Goal: Book appointment/travel/reservation

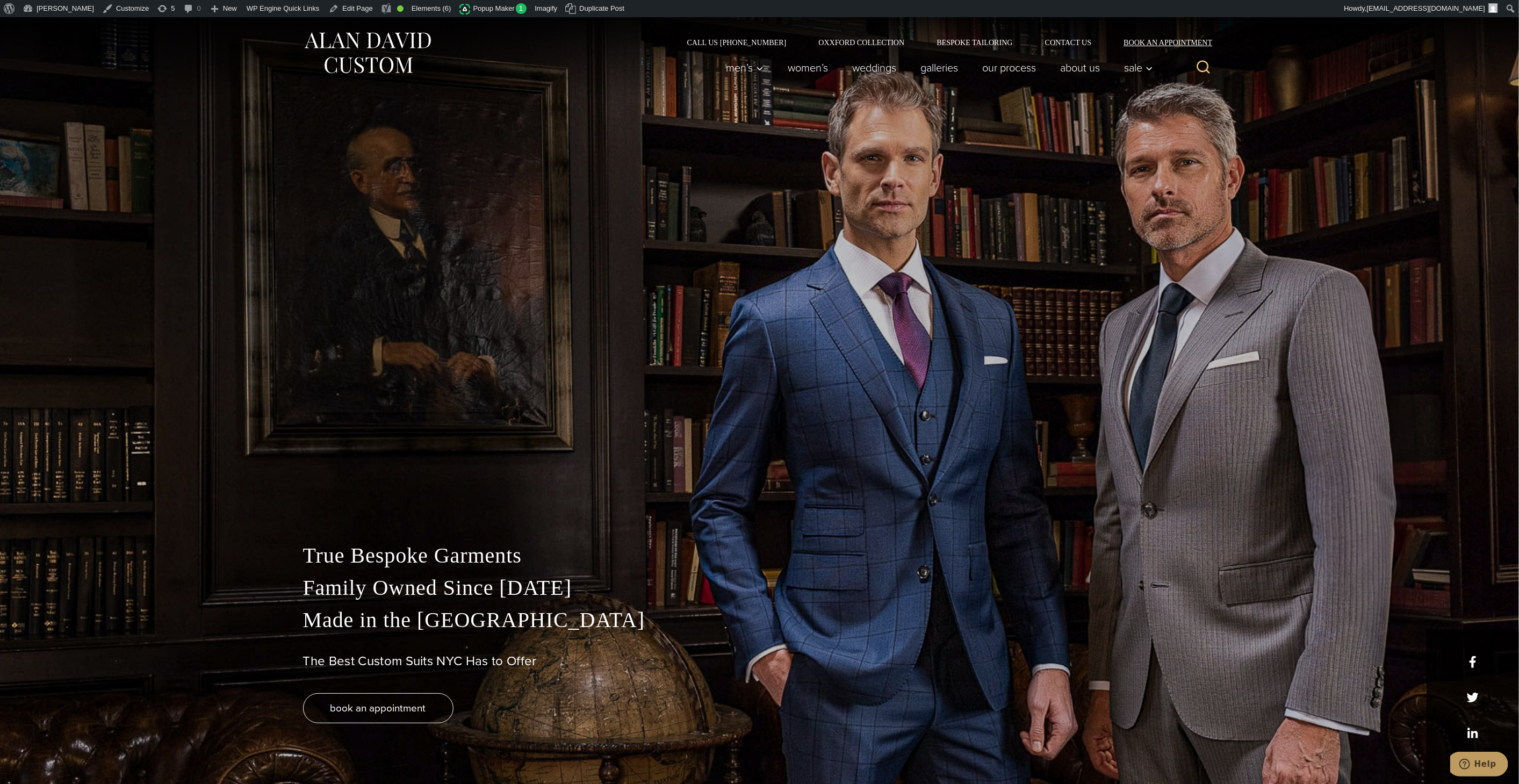
click at [1140, 39] on link "Book an Appointment" at bounding box center [1162, 42] width 109 height 7
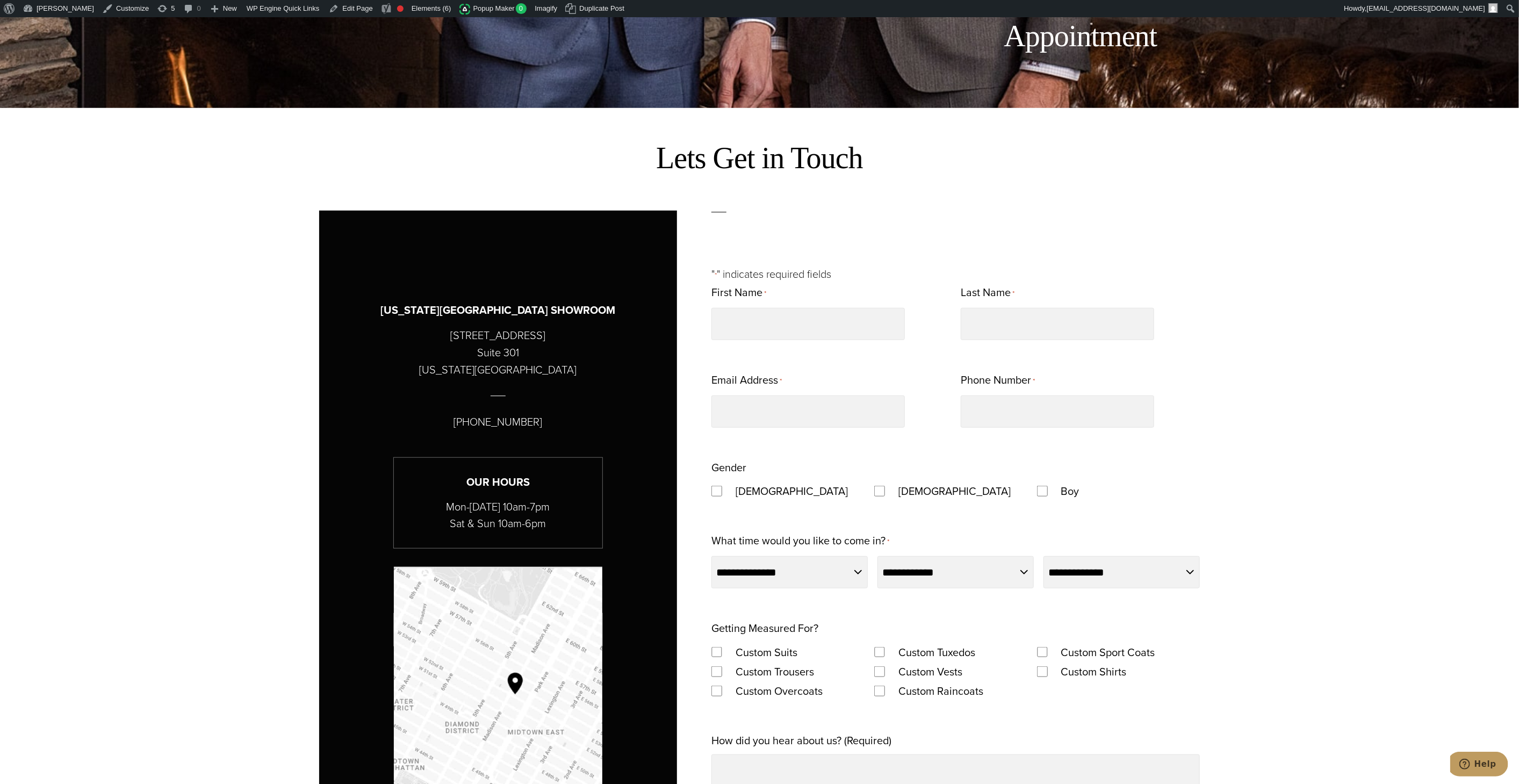
scroll to position [657, 0]
